Goal: Find specific fact: Find specific fact

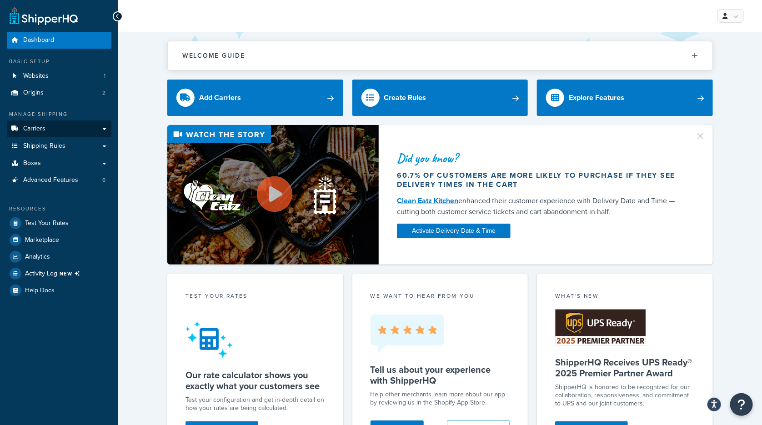
click at [53, 129] on link "Carriers" at bounding box center [59, 128] width 105 height 17
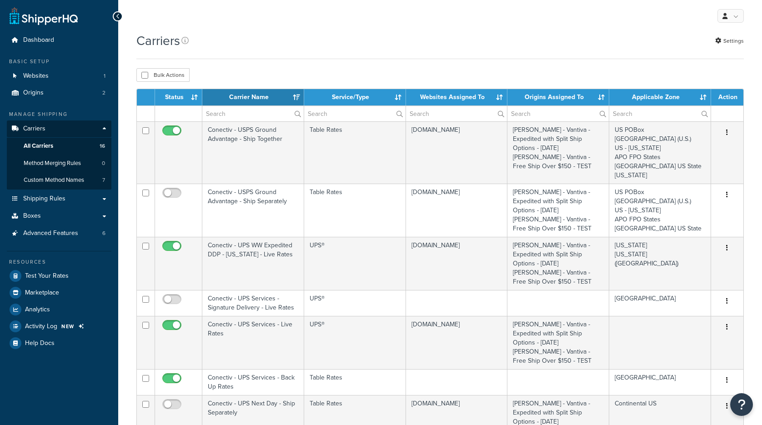
select select "15"
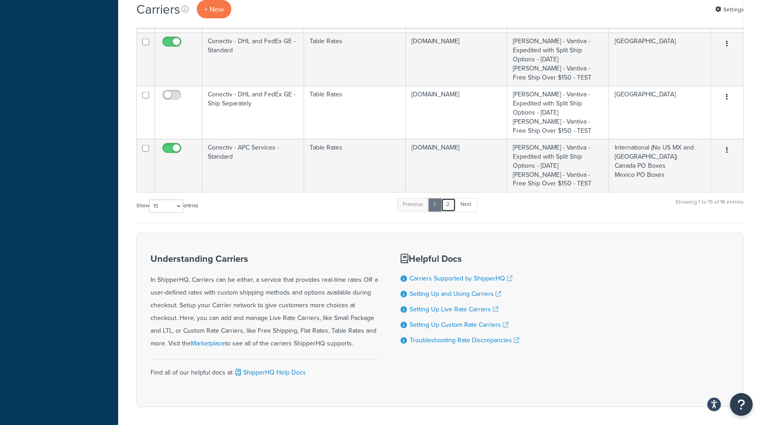
click at [452, 198] on link "2" at bounding box center [448, 205] width 15 height 14
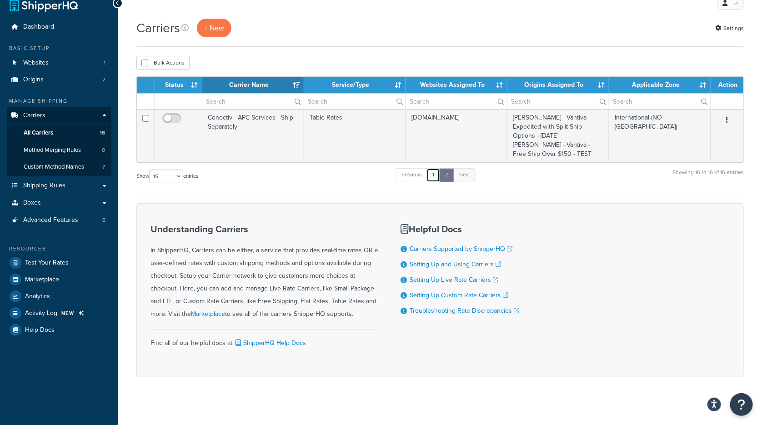
click at [436, 169] on link "1" at bounding box center [433, 175] width 14 height 14
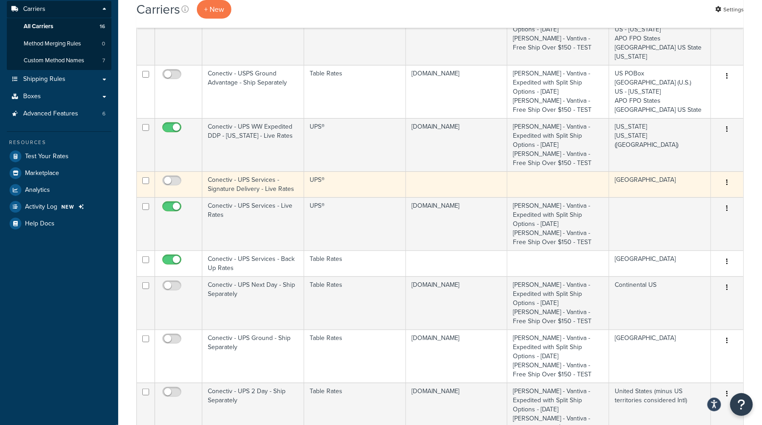
scroll to position [161, 0]
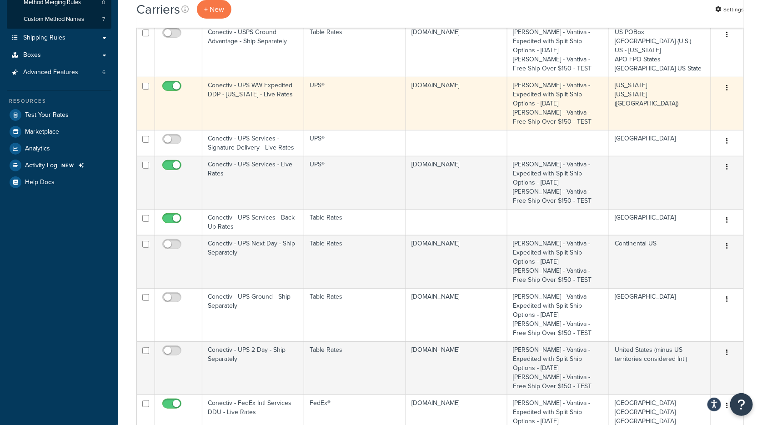
click at [344, 90] on td "UPS®" at bounding box center [355, 103] width 102 height 53
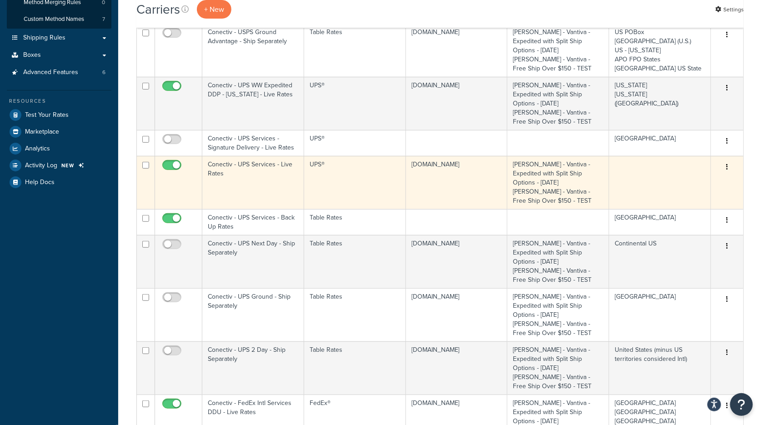
click at [361, 186] on td "UPS®" at bounding box center [355, 182] width 102 height 53
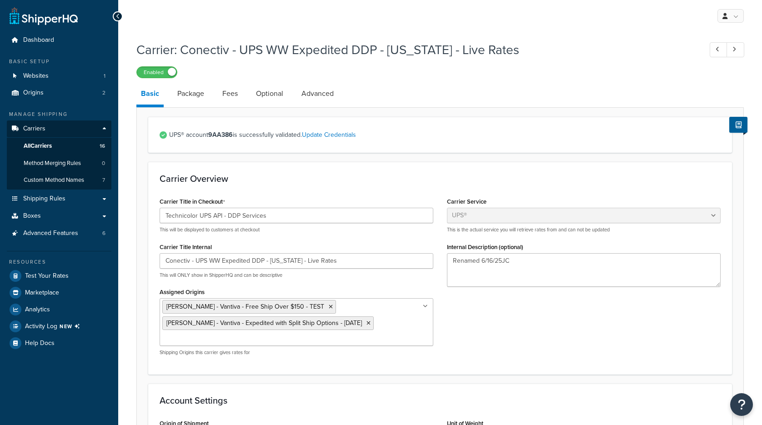
select select "ups"
click at [219, 132] on strong "9AA386" at bounding box center [220, 135] width 25 height 10
copy strong "9AA386"
select select "ups"
